Goal: Task Accomplishment & Management: Manage account settings

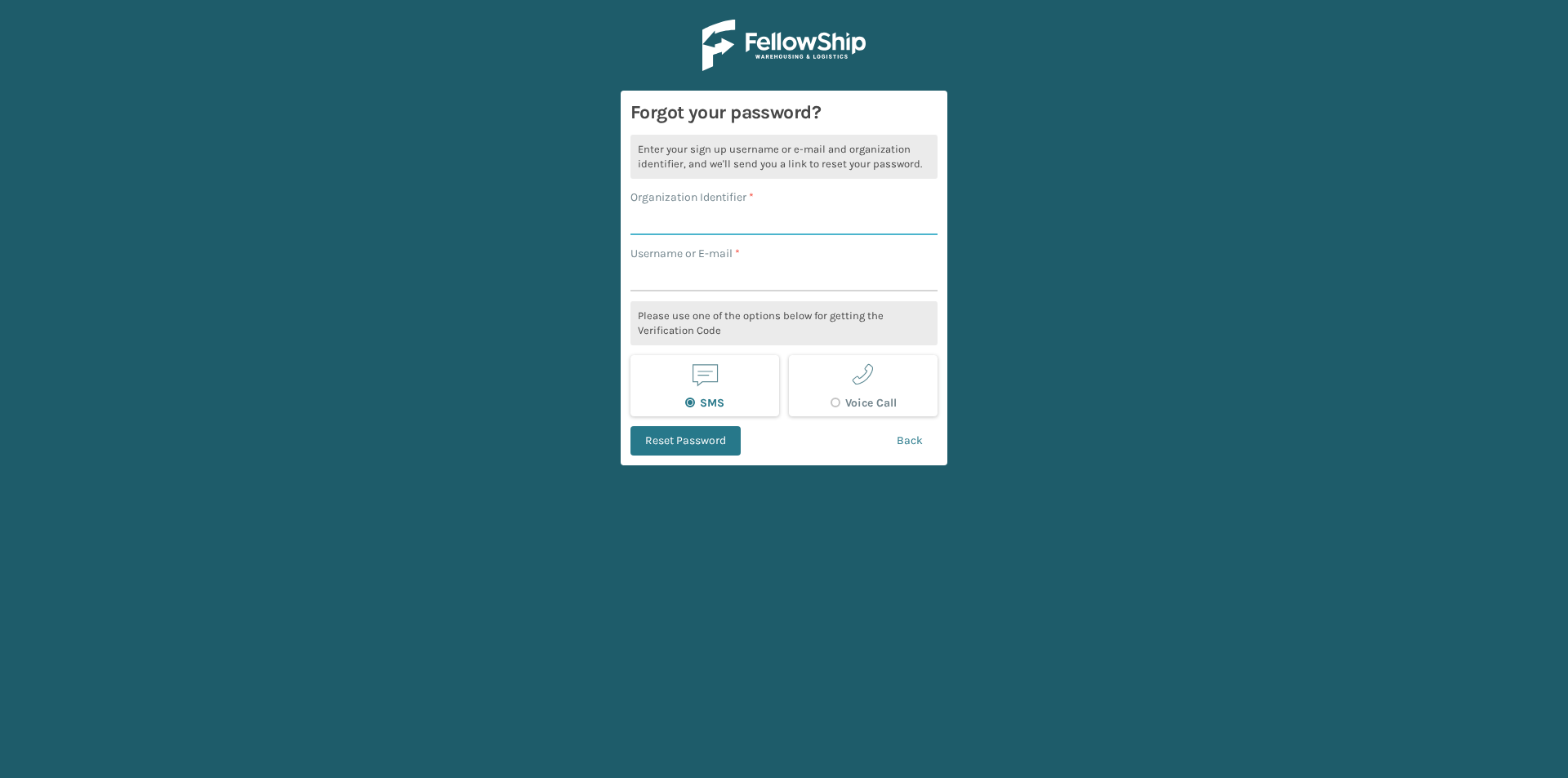
click at [670, 220] on input "Organization Identifier *" at bounding box center [783, 221] width 307 height 29
type input "Playlearn"
click at [682, 281] on input "Username or E-mail *" at bounding box center [783, 277] width 307 height 29
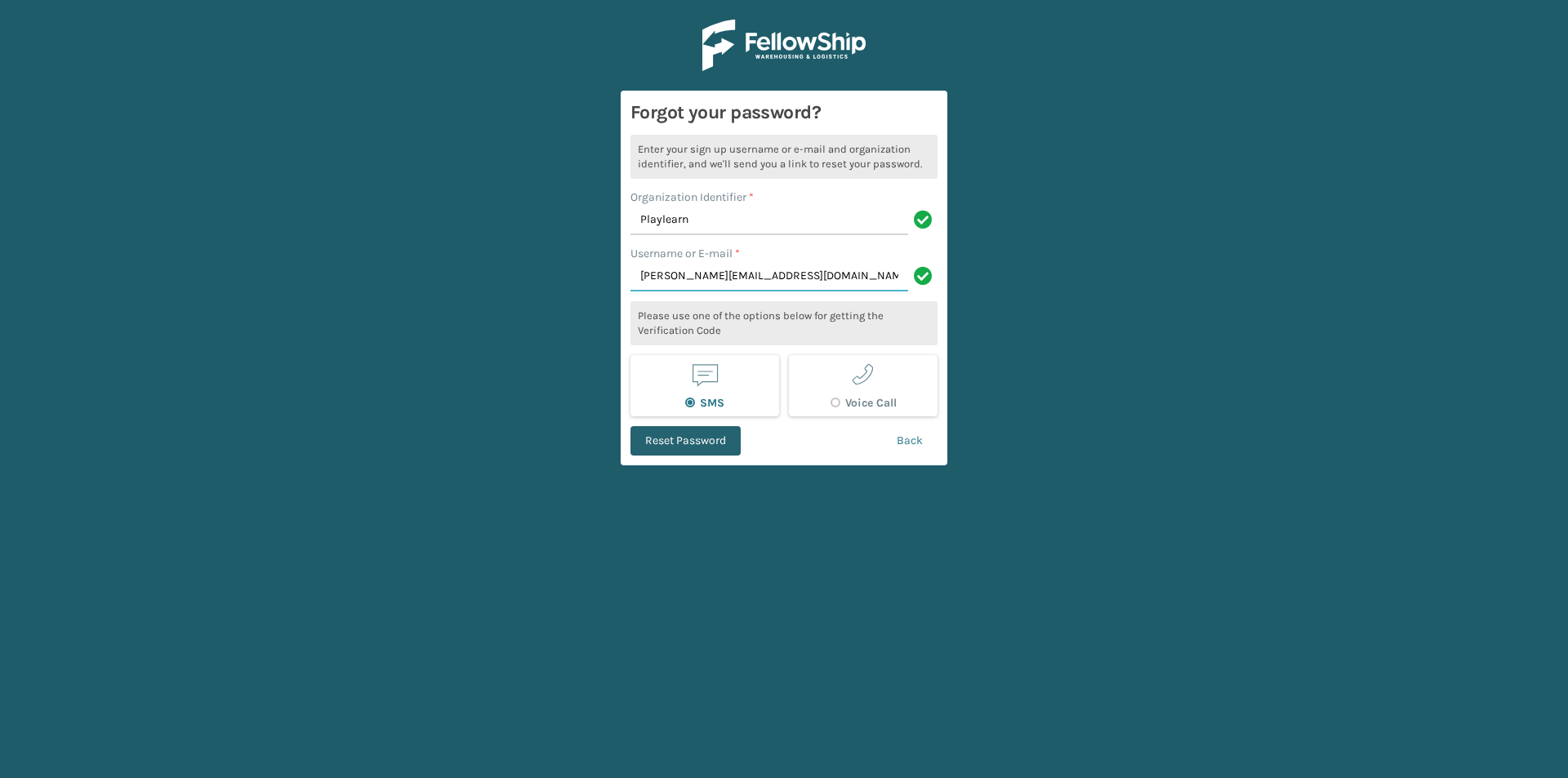
type input "[PERSON_NAME][EMAIL_ADDRESS][DOMAIN_NAME]"
click at [694, 435] on button "Reset Password" at bounding box center [685, 441] width 110 height 29
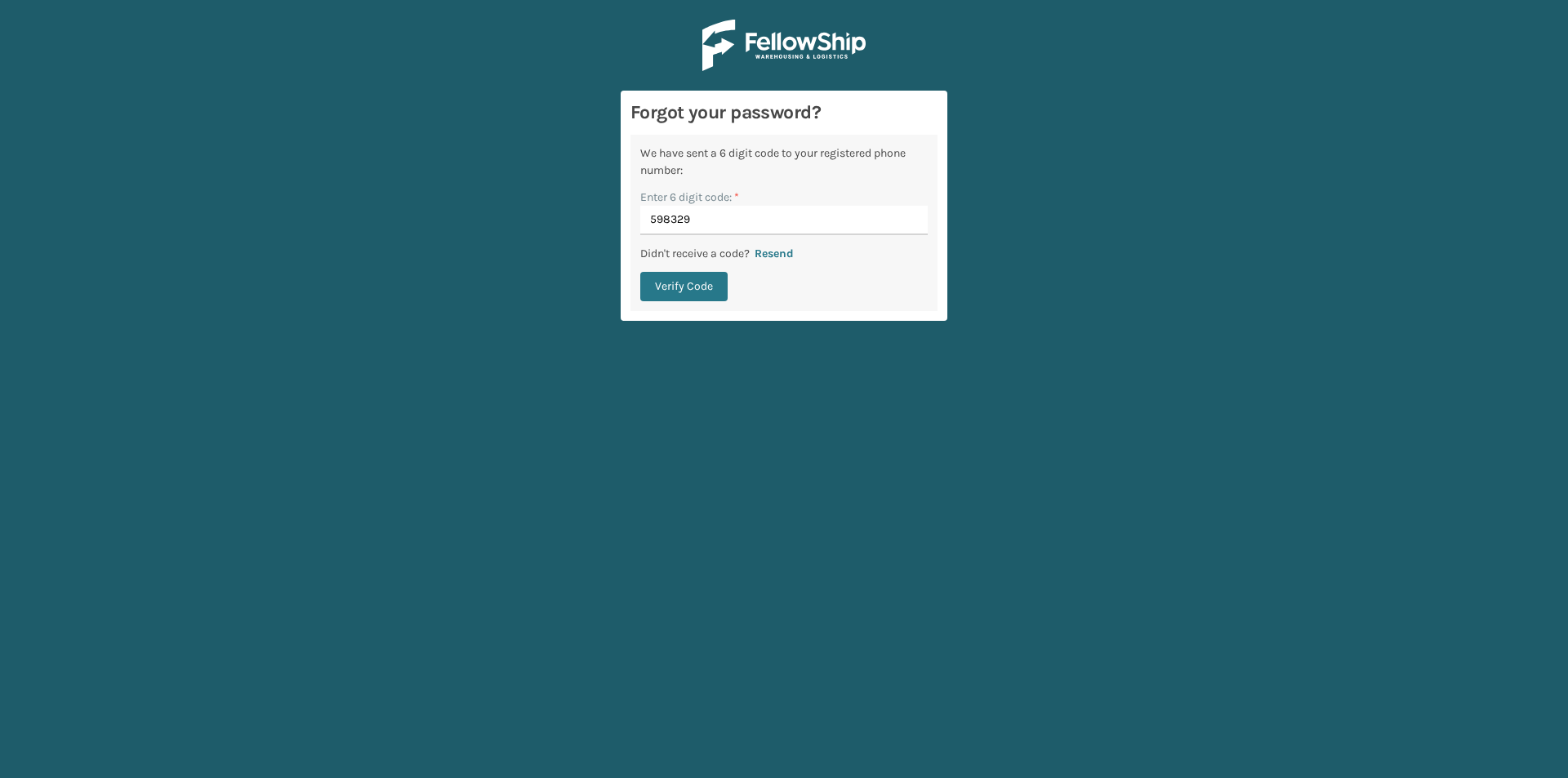
click at [669, 215] on input "598329" at bounding box center [784, 221] width 287 height 29
click at [696, 222] on input "598329" at bounding box center [784, 221] width 287 height 29
type input "598329"
click at [676, 282] on button "Verify Code" at bounding box center [684, 286] width 87 height 29
